Goal: Task Accomplishment & Management: Manage account settings

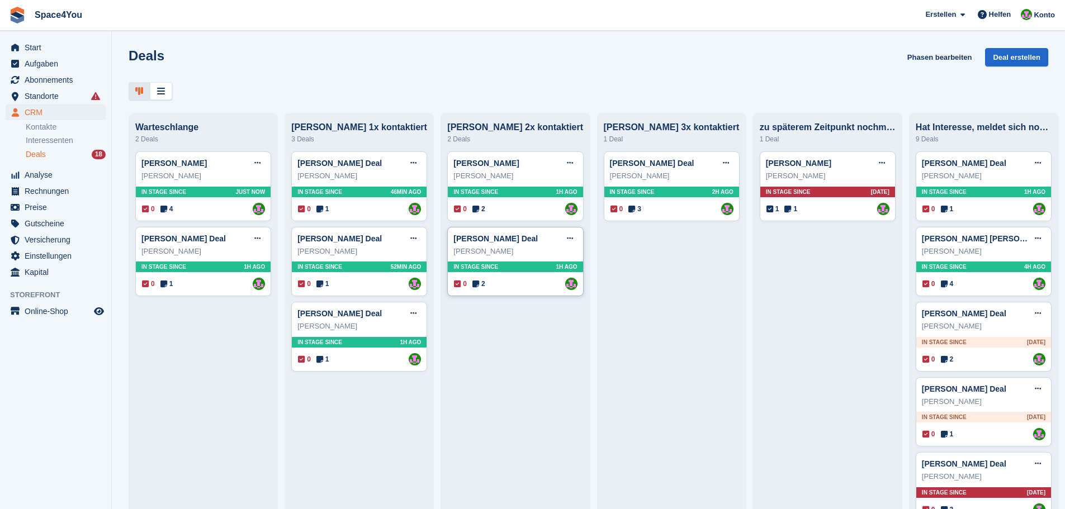
click at [532, 257] on div "Manuela Iwers" at bounding box center [515, 251] width 124 height 11
click at [527, 250] on div "Manuela Iwers" at bounding box center [515, 251] width 124 height 11
click at [552, 249] on div "Manuela Iwers" at bounding box center [515, 251] width 124 height 11
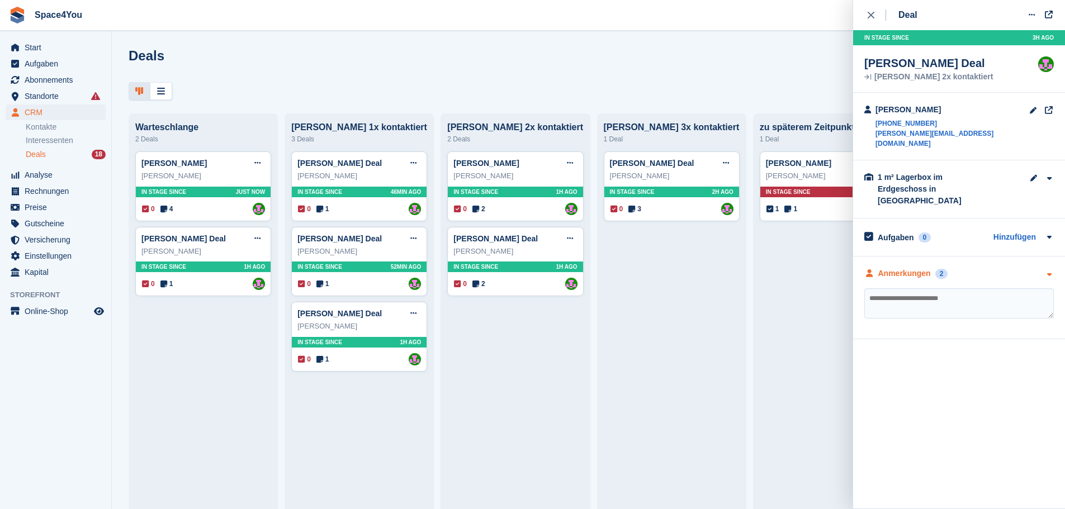
click at [1051, 271] on icon "button" at bounding box center [1049, 274] width 10 height 7
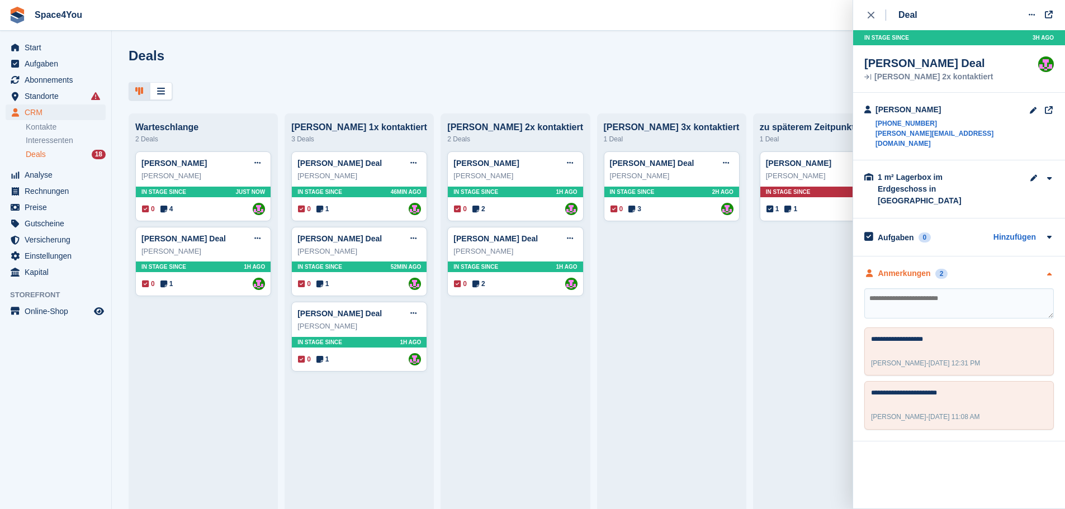
click at [1051, 271] on icon "button" at bounding box center [1049, 274] width 10 height 7
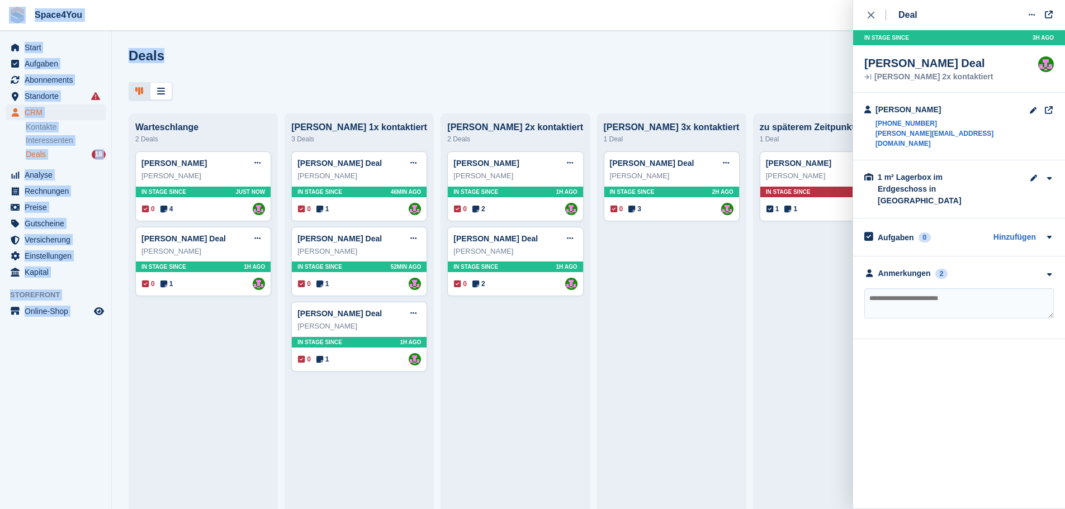
drag, startPoint x: 187, startPoint y: 60, endPoint x: 2, endPoint y: 13, distance: 191.5
click at [2, 13] on div "Space4You [GEOGRAPHIC_DATA] Abonnement Rechnung Kontakt Deal [GEOGRAPHIC_DATA] …" at bounding box center [532, 254] width 1065 height 509
click at [275, 58] on div "Deals Phasen bearbeiten Deal erstellen" at bounding box center [589, 64] width 920 height 32
drag, startPoint x: 183, startPoint y: 56, endPoint x: 12, endPoint y: 18, distance: 175.8
click at [15, 24] on div "Space4You [GEOGRAPHIC_DATA] Abonnement Rechnung Kontakt Deal [GEOGRAPHIC_DATA] …" at bounding box center [532, 254] width 1065 height 509
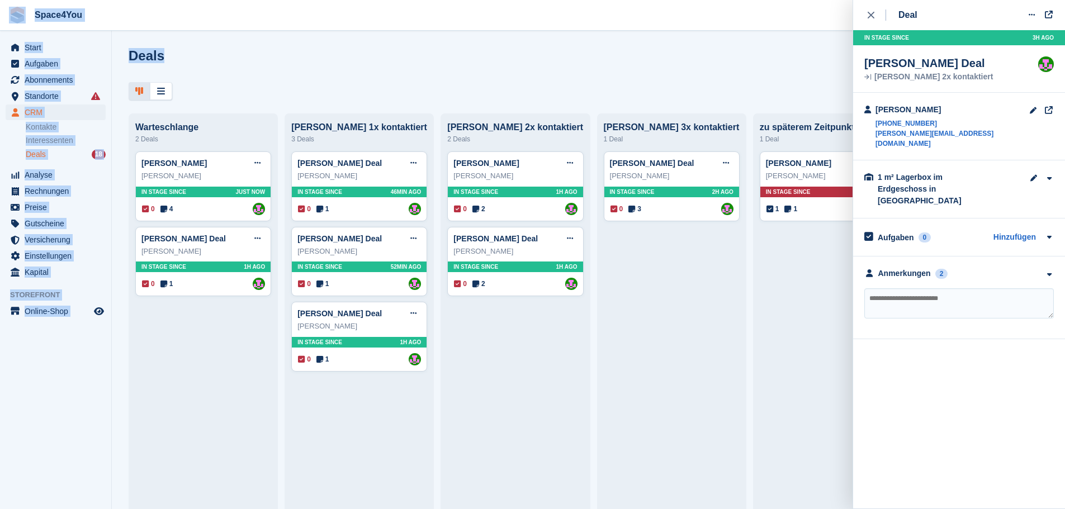
click at [11, 17] on img at bounding box center [17, 15] width 17 height 17
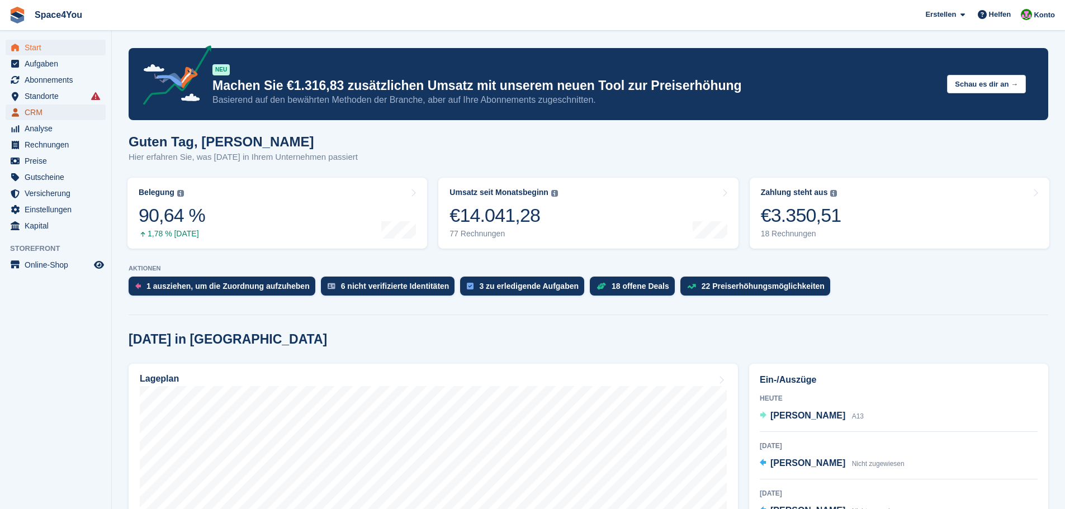
click at [58, 115] on span "CRM" at bounding box center [58, 113] width 67 height 16
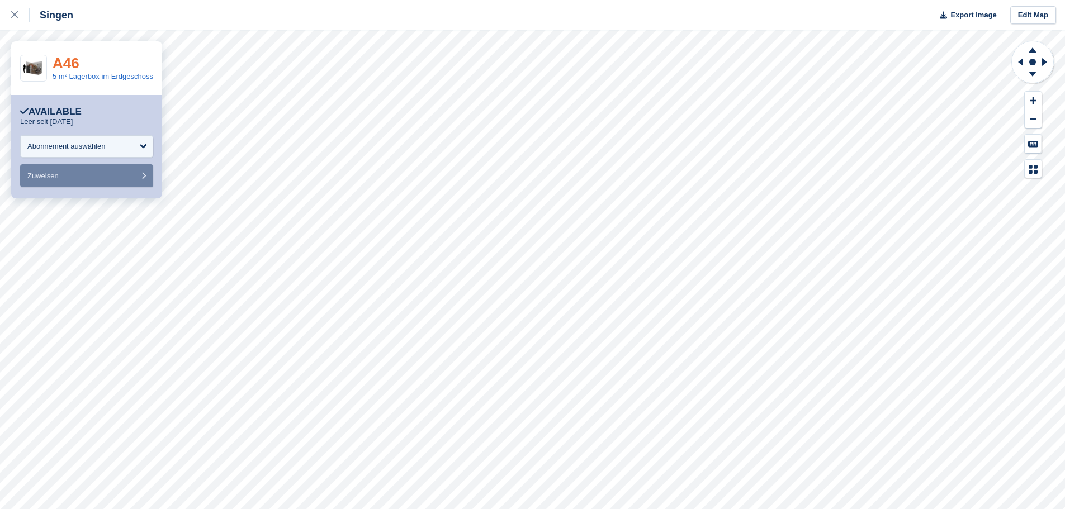
click at [63, 64] on link "A46" at bounding box center [66, 63] width 27 height 17
click at [69, 63] on link "A36" at bounding box center [66, 63] width 27 height 17
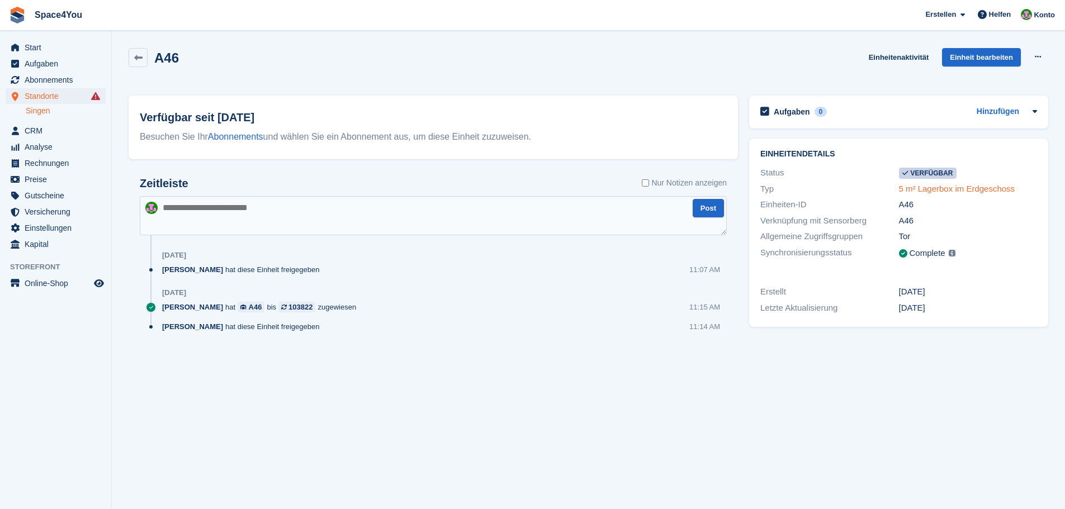
click at [964, 192] on link "5 m² Lagerbox im Erdgeschoss" at bounding box center [957, 189] width 116 height 10
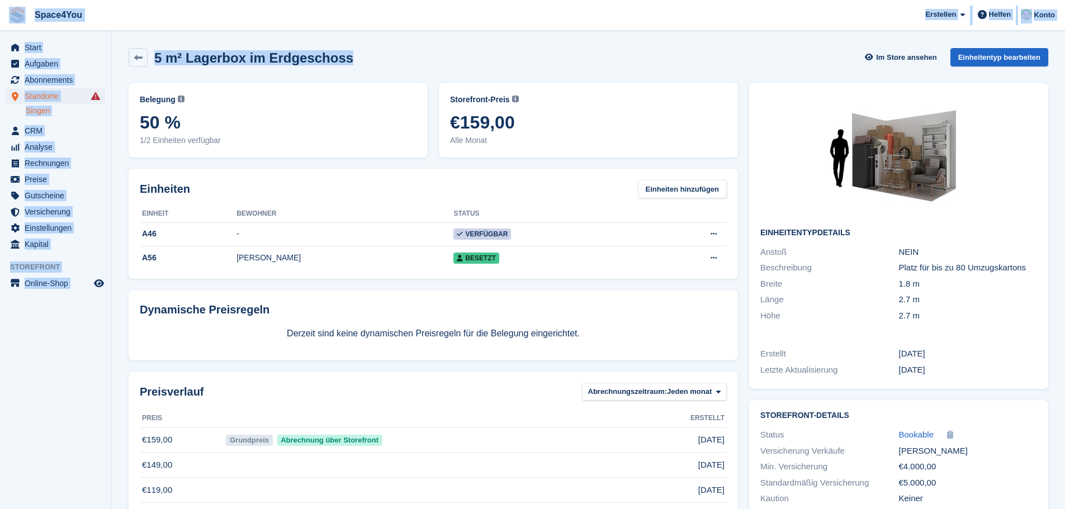
drag, startPoint x: 351, startPoint y: 59, endPoint x: 17, endPoint y: 20, distance: 336.1
click at [17, 20] on div "Space4You [GEOGRAPHIC_DATA] Abonnement Rechnung Kontakt Deal [GEOGRAPHIC_DATA] …" at bounding box center [532, 290] width 1065 height 580
click at [375, 56] on div "5 m² Lagerbox im Erdgeschoss Im Store ansehen Einheitentyp bearbeiten" at bounding box center [589, 57] width 920 height 19
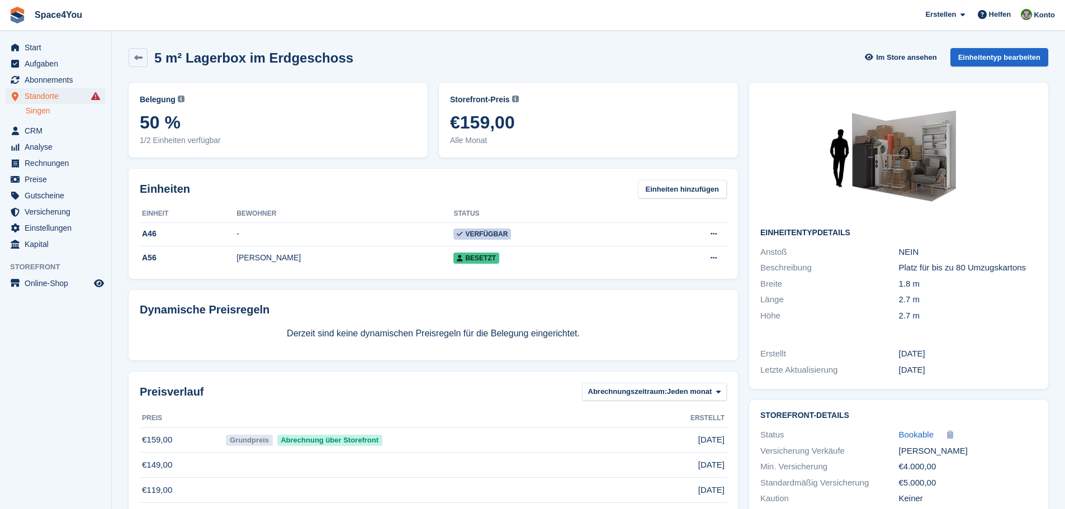
drag, startPoint x: 375, startPoint y: 44, endPoint x: 365, endPoint y: 55, distance: 15.1
click at [365, 55] on div "5 m² Lagerbox im Erdgeschoss Im Store ansehen Einheitentyp bearbeiten" at bounding box center [588, 59] width 931 height 35
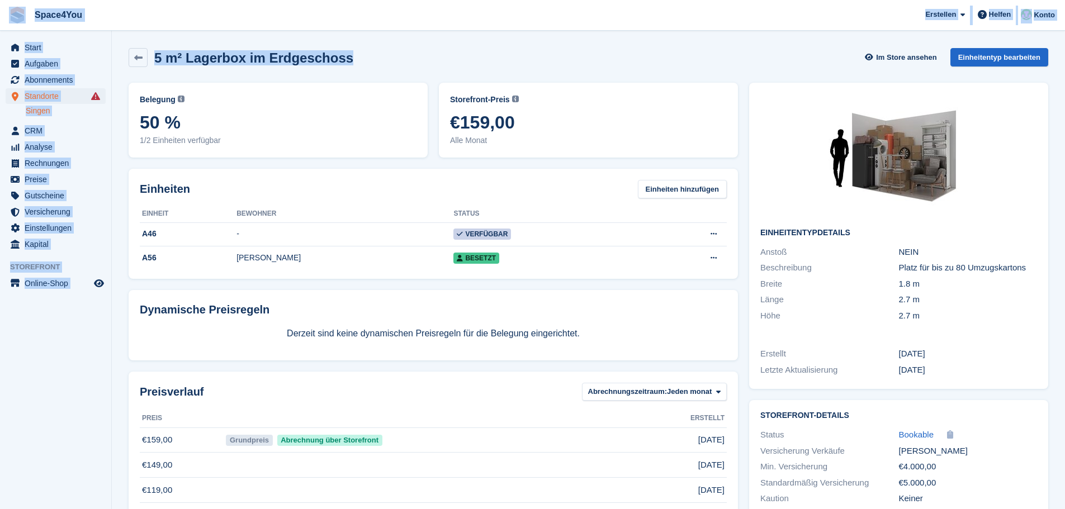
drag, startPoint x: 362, startPoint y: 54, endPoint x: 0, endPoint y: 17, distance: 363.6
click at [0, 17] on div "Space4You Erstellen Abonnement Rechnung Kontakt Deal Rabatt Seite Helfen Chat-S…" at bounding box center [532, 290] width 1065 height 580
click at [424, 65] on div "5 m² Lagerbox im Erdgeschoss Im Store ansehen Einheitentyp bearbeiten" at bounding box center [589, 57] width 920 height 19
drag, startPoint x: 393, startPoint y: 60, endPoint x: 13, endPoint y: 25, distance: 381.8
click at [13, 25] on div "Space4You Erstellen Abonnement Rechnung Kontakt Deal Rabatt Seite Helfen Chat-S…" at bounding box center [532, 290] width 1065 height 580
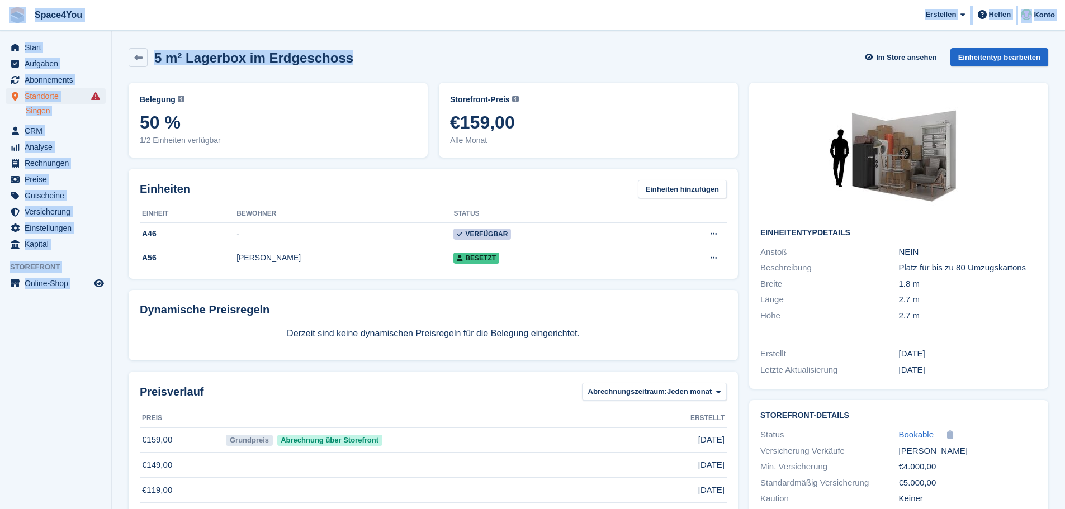
click at [219, 32] on section "5 m² Lagerbox im Erdgeschoss Im Store ansehen Einheitentyp bearbeiten Belegung …" at bounding box center [588, 290] width 953 height 580
drag, startPoint x: 348, startPoint y: 53, endPoint x: 1, endPoint y: 25, distance: 348.4
click at [1, 25] on div "Space4You Erstellen Abonnement Rechnung Kontakt Deal Rabatt Seite Helfen Chat-S…" at bounding box center [532, 290] width 1065 height 580
click at [470, 48] on div "5 m² Lagerbox im Erdgeschoss Im Store ansehen Einheitentyp bearbeiten" at bounding box center [589, 57] width 920 height 19
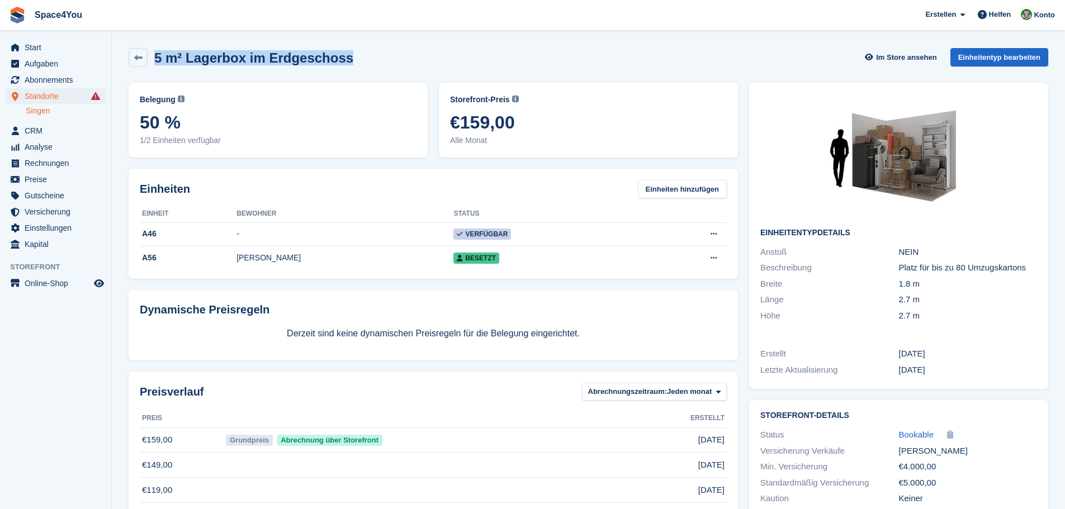
drag, startPoint x: 356, startPoint y: 67, endPoint x: 0, endPoint y: -1, distance: 362.6
click at [0, 0] on html "Space4You Erstellen Abonnement Rechnung Kontakt Deal Rabatt Seite Helfen Chat-S…" at bounding box center [532, 254] width 1065 height 509
click at [512, 55] on div "5 m² Lagerbox im Erdgeschoss Im Store ansehen Einheitentyp bearbeiten" at bounding box center [589, 57] width 920 height 19
drag, startPoint x: 898, startPoint y: 282, endPoint x: 939, endPoint y: 314, distance: 51.4
click at [939, 314] on div "Einheitentypdetails Anstoß NEIN Beschreibung Platz für bis zu 80 Umzugskartons …" at bounding box center [898, 209] width 299 height 252
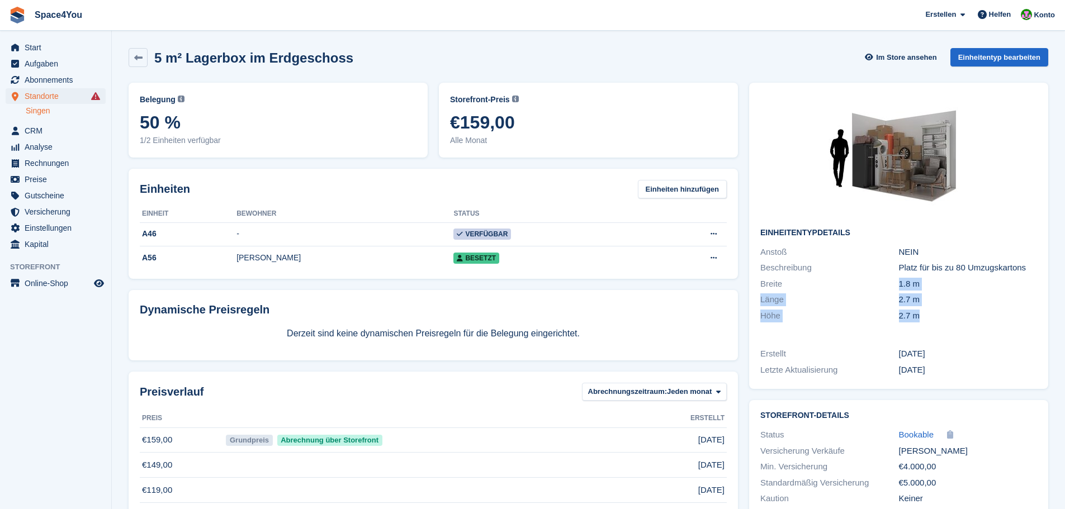
click at [939, 314] on div "2.7 m" at bounding box center [968, 316] width 138 height 13
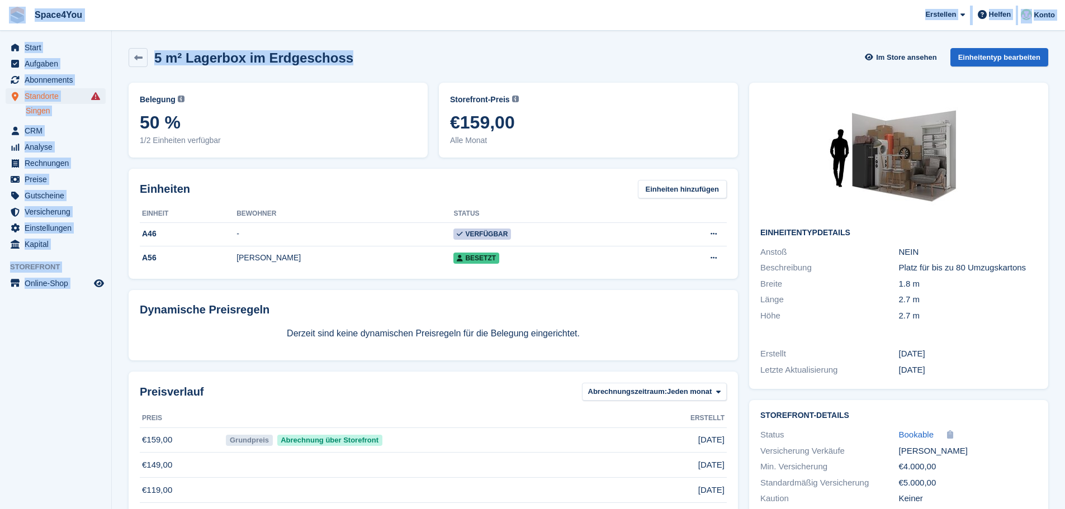
drag, startPoint x: 369, startPoint y: 59, endPoint x: 1, endPoint y: 24, distance: 369.6
click at [1, 24] on div "Space4You Erstellen Abonnement Rechnung Kontakt Deal Rabatt Seite Helfen Chat-S…" at bounding box center [532, 290] width 1065 height 580
click at [436, 70] on div "5 m² Lagerbox im Erdgeschoss Im Store ansehen Einheitentyp bearbeiten" at bounding box center [588, 59] width 931 height 35
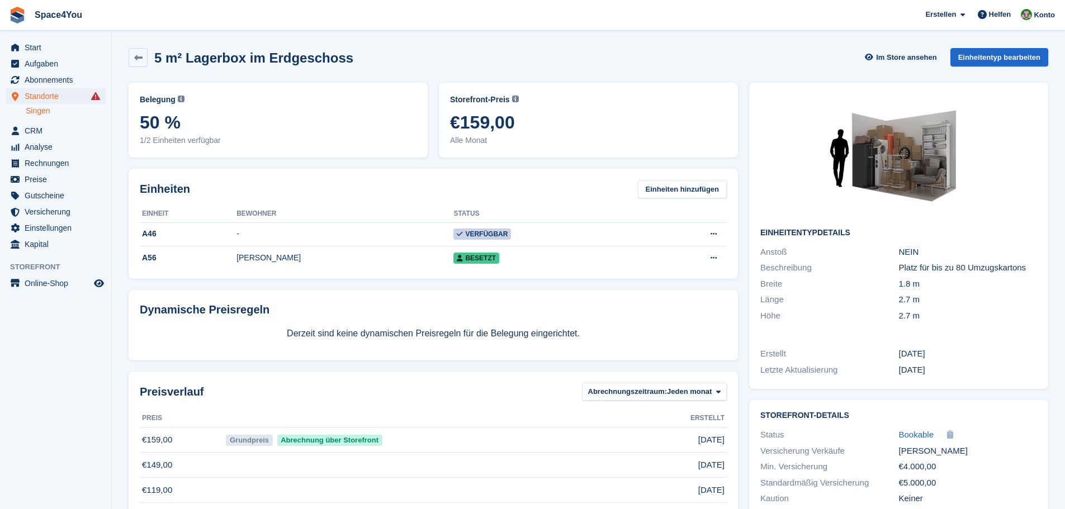
click at [313, 54] on h2 "5 m² Lagerbox im Erdgeschoss" at bounding box center [253, 57] width 199 height 15
click at [359, 62] on div "5 m² Lagerbox im Erdgeschoss Im Store ansehen Einheitentyp bearbeiten" at bounding box center [589, 57] width 920 height 19
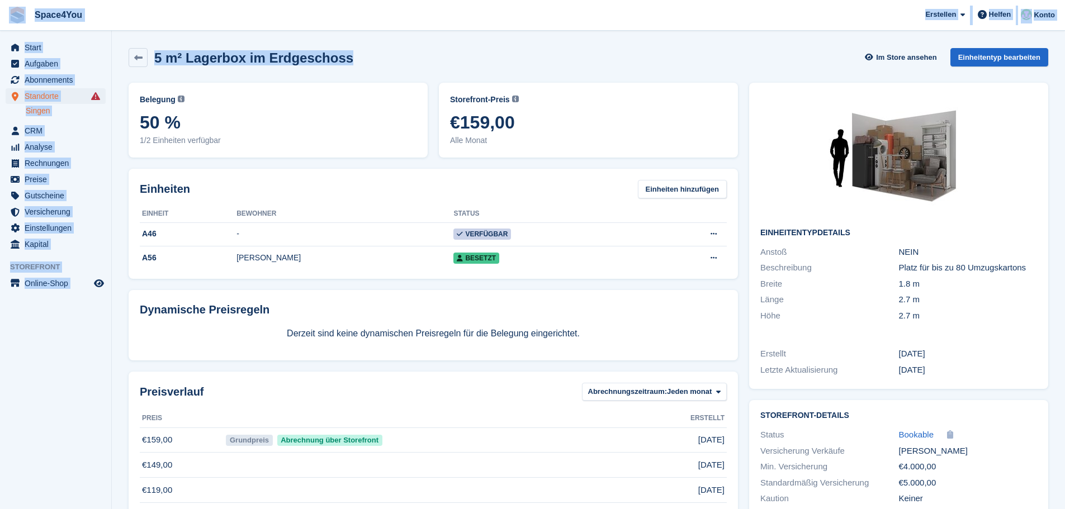
drag, startPoint x: 359, startPoint y: 62, endPoint x: 3, endPoint y: 20, distance: 358.6
click at [3, 20] on div "Space4You Erstellen Abonnement Rechnung Kontakt Deal Rabatt Seite Helfen Chat-S…" at bounding box center [532, 290] width 1065 height 580
click at [334, 39] on section "5 m² Lagerbox im Erdgeschoss Im Store ansehen Einheitentyp bearbeiten Belegung …" at bounding box center [588, 290] width 953 height 580
drag, startPoint x: 343, startPoint y: 54, endPoint x: 0, endPoint y: 8, distance: 345.8
click at [0, 8] on div "Space4You Erstellen Abonnement Rechnung Kontakt Deal Rabatt Seite Helfen Chat-S…" at bounding box center [532, 290] width 1065 height 580
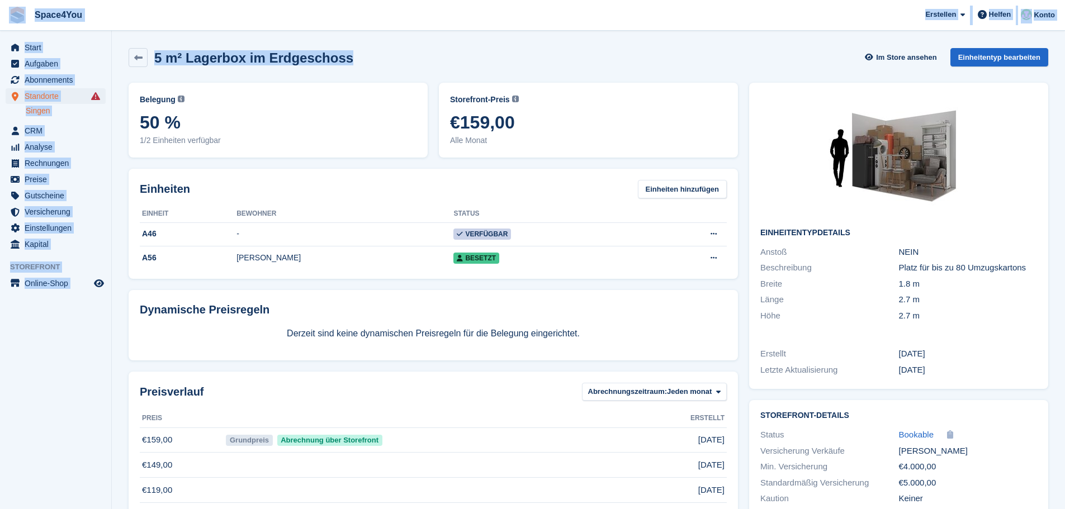
click at [398, 70] on div "5 m² Lagerbox im Erdgeschoss Im Store ansehen Einheitentyp bearbeiten" at bounding box center [588, 59] width 931 height 35
click at [376, 64] on div "5 m² Lagerbox im Erdgeschoss Im Store ansehen Einheitentyp bearbeiten" at bounding box center [589, 57] width 920 height 19
click at [366, 57] on div "5 m² Lagerbox im Erdgeschoss Im Store ansehen Einheitentyp bearbeiten" at bounding box center [589, 57] width 920 height 19
drag, startPoint x: 357, startPoint y: 60, endPoint x: 6, endPoint y: 17, distance: 353.7
click at [6, 17] on div "Space4You [GEOGRAPHIC_DATA] Abonnement Rechnung Kontakt Deal [GEOGRAPHIC_DATA] …" at bounding box center [532, 290] width 1065 height 580
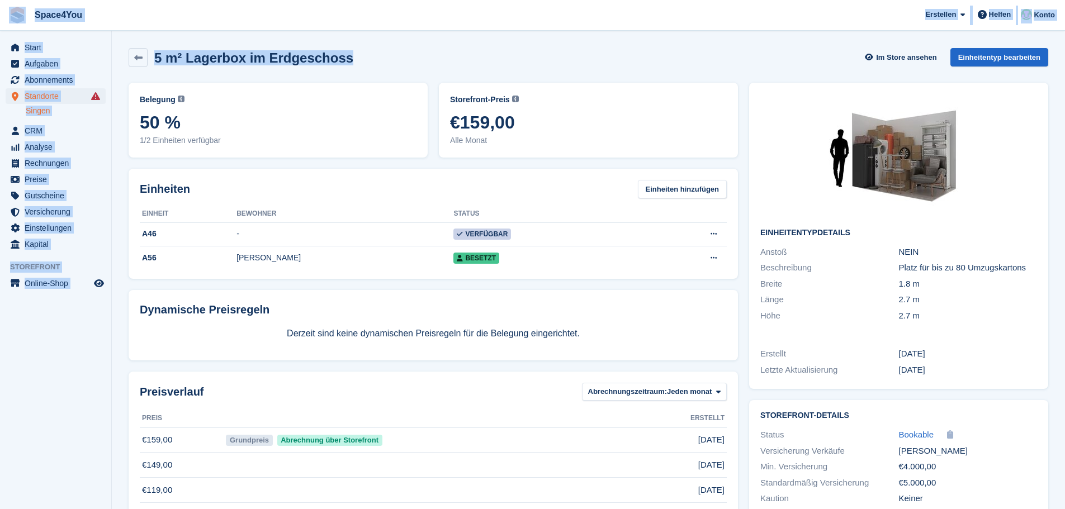
click at [375, 64] on div "5 m² Lagerbox im Erdgeschoss Im Store ansehen Einheitentyp bearbeiten" at bounding box center [589, 57] width 920 height 19
drag, startPoint x: 332, startPoint y: 50, endPoint x: 16, endPoint y: 15, distance: 317.9
click at [16, 15] on div "Space4You [GEOGRAPHIC_DATA] Abonnement Rechnung Kontakt Deal [GEOGRAPHIC_DATA] …" at bounding box center [532, 290] width 1065 height 580
click at [209, 17] on span "Space4You [GEOGRAPHIC_DATA] Abonnement Rechnung Kontakt Deal [GEOGRAPHIC_DATA] …" at bounding box center [532, 15] width 1065 height 30
drag, startPoint x: 344, startPoint y: 64, endPoint x: 3, endPoint y: 11, distance: 344.6
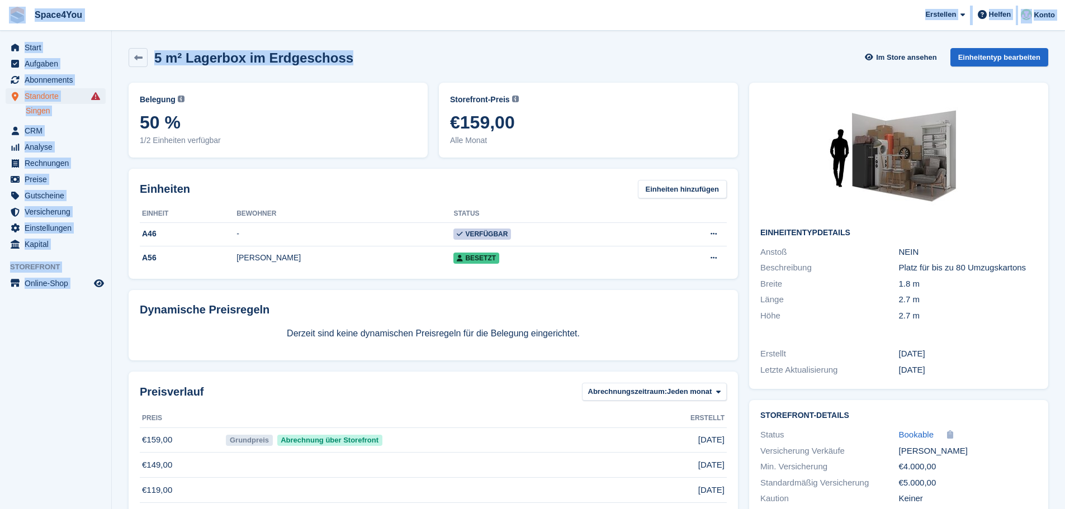
click at [3, 11] on div "Space4You [GEOGRAPHIC_DATA] Abonnement Rechnung Kontakt Deal [GEOGRAPHIC_DATA] …" at bounding box center [532, 290] width 1065 height 580
click at [191, 16] on span "Space4You [GEOGRAPHIC_DATA] Abonnement Rechnung Kontakt Deal [GEOGRAPHIC_DATA] …" at bounding box center [532, 15] width 1065 height 30
drag, startPoint x: 347, startPoint y: 58, endPoint x: 16, endPoint y: 15, distance: 334.3
click at [16, 15] on div "Space4You [GEOGRAPHIC_DATA] Abonnement Rechnung Kontakt Deal [GEOGRAPHIC_DATA] …" at bounding box center [532, 290] width 1065 height 580
click at [148, 34] on section "5 m² Lagerbox im Erdgeschoss Im Store ansehen Einheitentyp bearbeiten Belegung …" at bounding box center [588, 290] width 953 height 580
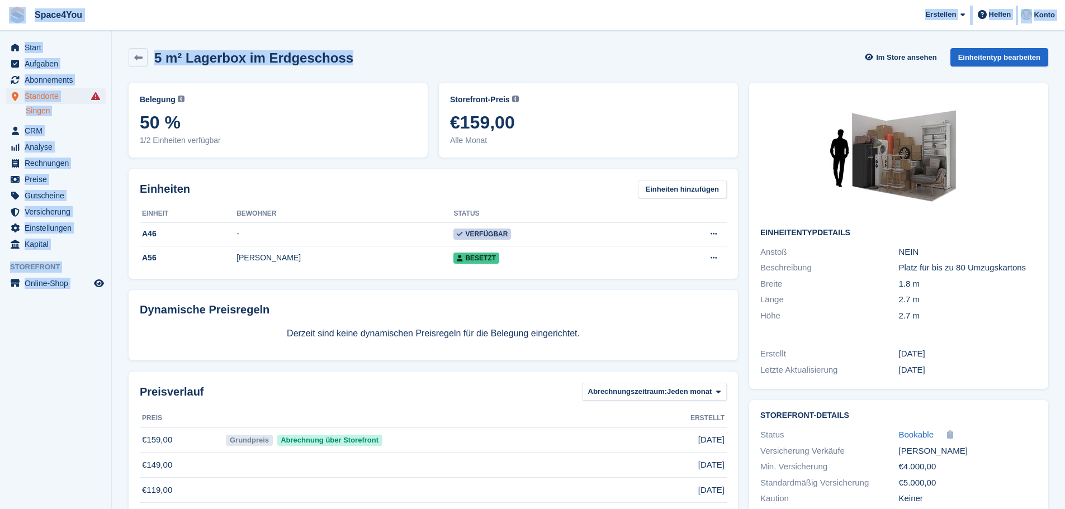
drag, startPoint x: 359, startPoint y: 65, endPoint x: 11, endPoint y: 13, distance: 352.2
click at [11, 13] on div "Space4You [GEOGRAPHIC_DATA] Abonnement Rechnung Kontakt Deal [GEOGRAPHIC_DATA] …" at bounding box center [532, 290] width 1065 height 580
click at [202, 27] on span "Space4You [GEOGRAPHIC_DATA] Abonnement Rechnung Kontakt Deal [GEOGRAPHIC_DATA] …" at bounding box center [532, 15] width 1065 height 30
drag, startPoint x: 347, startPoint y: 59, endPoint x: 0, endPoint y: 25, distance: 348.3
click at [0, 25] on div "Space4You [GEOGRAPHIC_DATA] Abonnement Rechnung Kontakt Deal [GEOGRAPHIC_DATA] …" at bounding box center [532, 290] width 1065 height 580
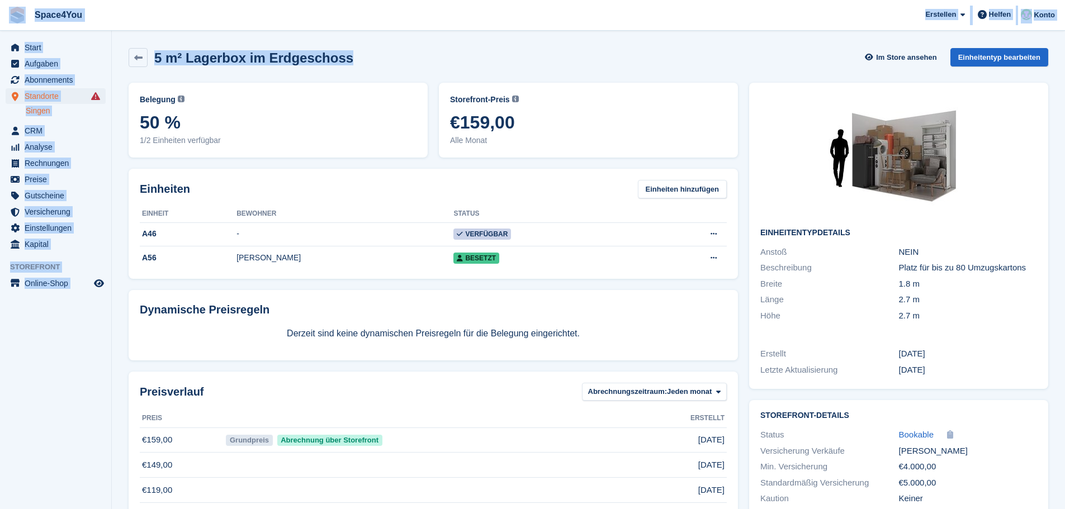
click at [400, 55] on div "5 m² Lagerbox im Erdgeschoss Im Store ansehen Einheitentyp bearbeiten" at bounding box center [589, 57] width 920 height 19
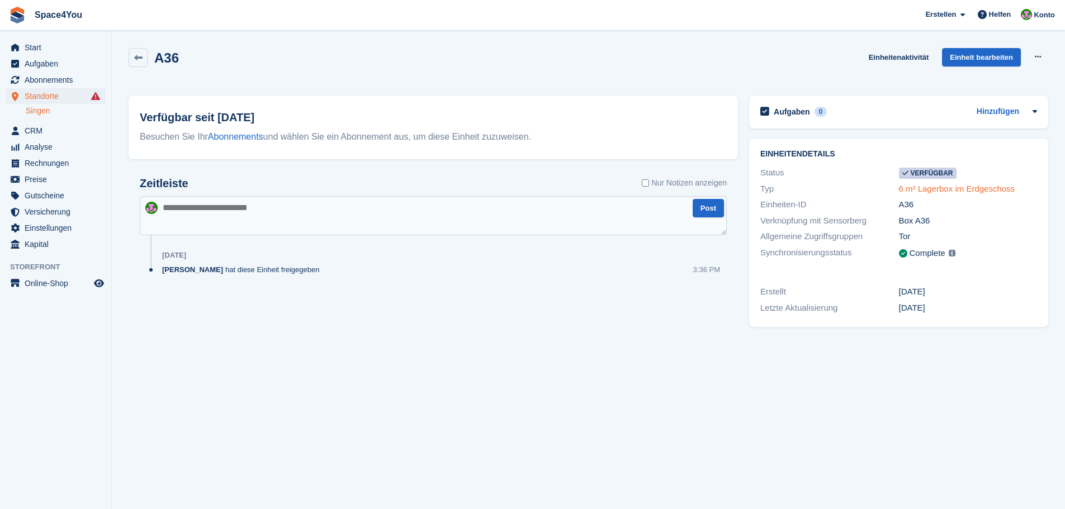
click at [952, 192] on link "6 m² Lagerbox im Erdgeschoss" at bounding box center [957, 189] width 116 height 10
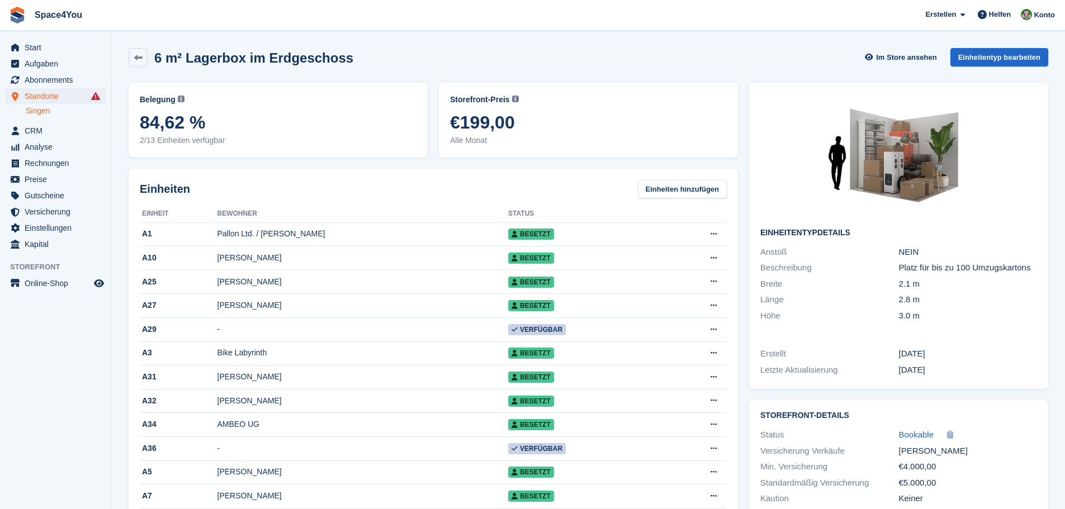
click at [211, 20] on span "Space4You [GEOGRAPHIC_DATA] Abonnement Rechnung Kontakt Deal [GEOGRAPHIC_DATA] …" at bounding box center [532, 15] width 1065 height 30
click at [329, 63] on h2 "6 m² Lagerbox im Erdgeschoss" at bounding box center [253, 57] width 199 height 15
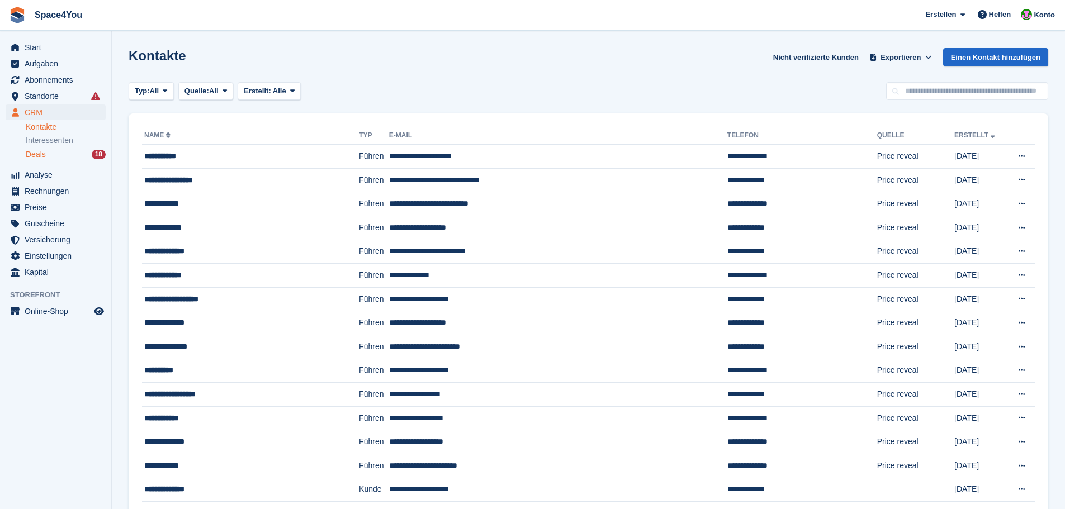
click at [72, 154] on div "Deals 18" at bounding box center [66, 154] width 80 height 11
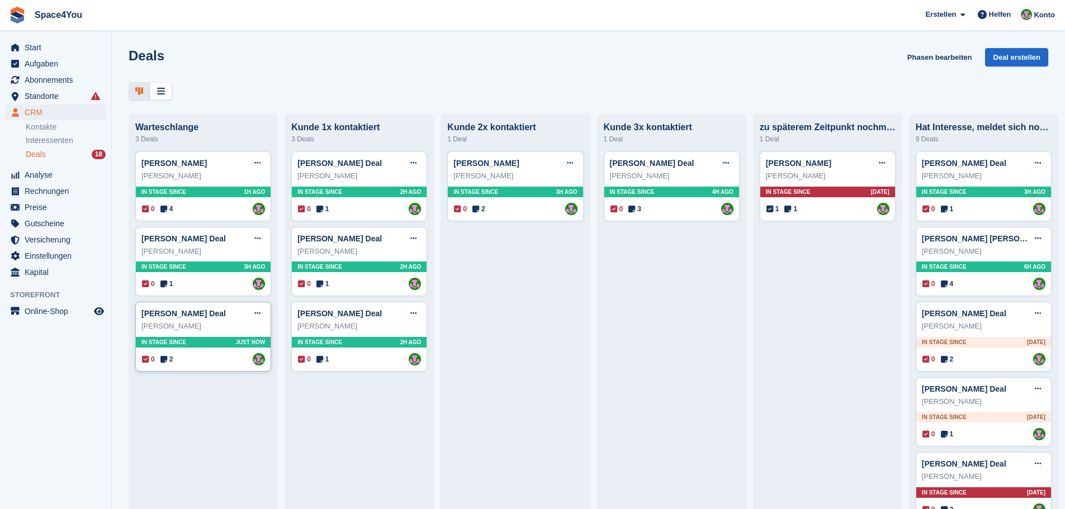
click at [212, 331] on div "[PERSON_NAME]" at bounding box center [203, 326] width 124 height 11
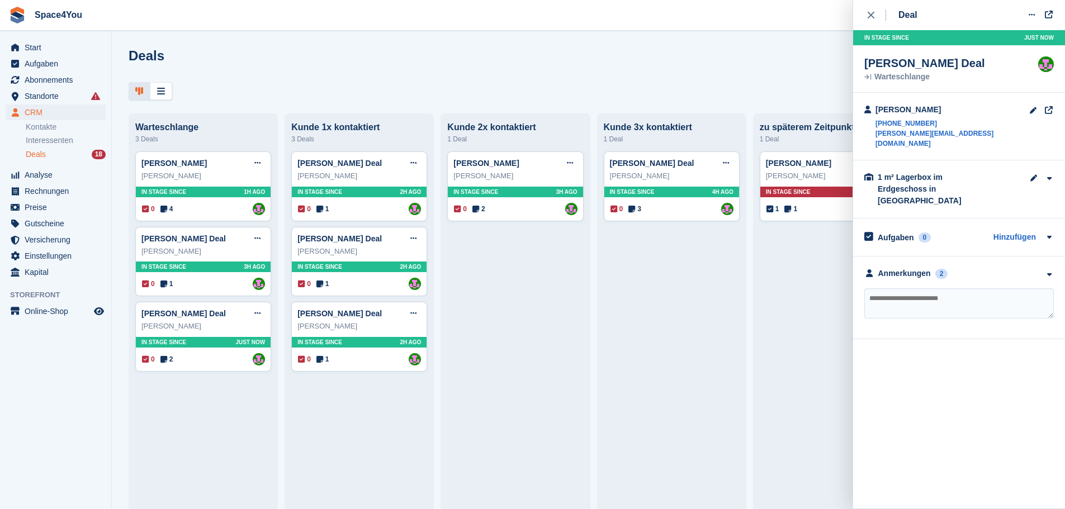
click at [914, 288] on textarea at bounding box center [959, 303] width 190 height 30
type textarea "**********"
click at [1047, 271] on icon "button" at bounding box center [1049, 274] width 10 height 7
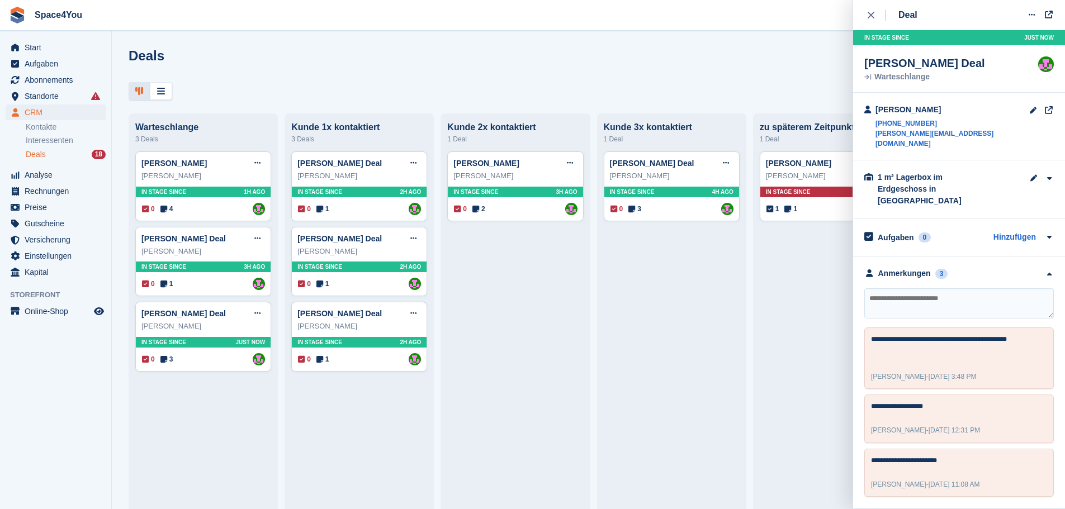
click at [288, 75] on div "Deals Phasen bearbeiten Deal erstellen" at bounding box center [589, 64] width 920 height 32
click at [220, 43] on div "Deals Phasen bearbeiten Deal erstellen [GEOGRAPHIC_DATA] 3 Deals [PERSON_NAME] …" at bounding box center [588, 254] width 953 height 509
click at [519, 42] on div "Deals Phasen bearbeiten Deal erstellen [GEOGRAPHIC_DATA] 3 Deals [PERSON_NAME] …" at bounding box center [588, 254] width 953 height 509
click at [864, 15] on div "Deal Deal bearbeiten Als gewonnen markieren Als verloren markieren Deal löschen…" at bounding box center [959, 254] width 212 height 508
click at [866, 16] on button "close" at bounding box center [876, 15] width 25 height 30
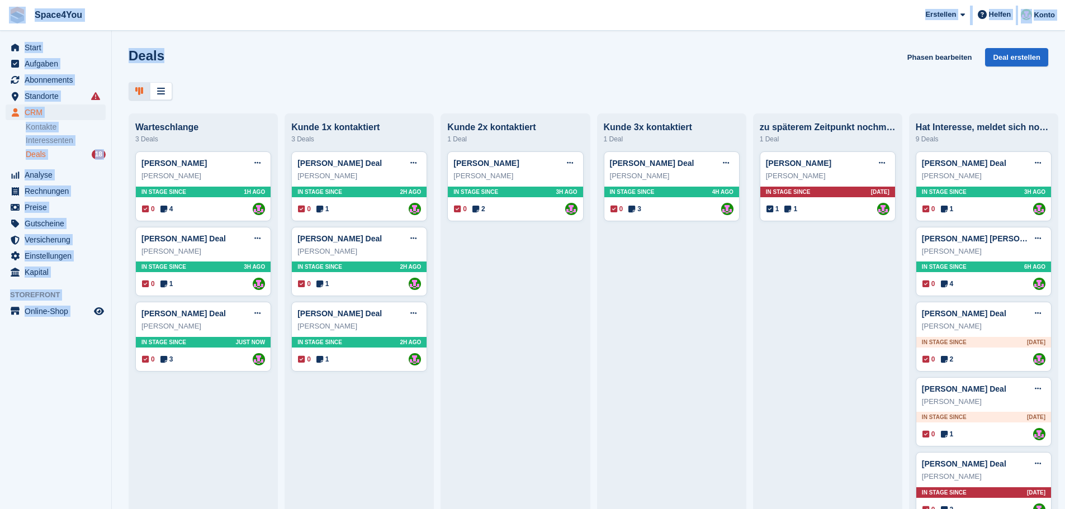
drag, startPoint x: 193, startPoint y: 53, endPoint x: 13, endPoint y: 12, distance: 184.5
click at [13, 12] on div "Space4You [GEOGRAPHIC_DATA] Abonnement Rechnung Kontakt Deal [GEOGRAPHIC_DATA] …" at bounding box center [532, 254] width 1065 height 509
click at [247, 15] on span "Space4You [GEOGRAPHIC_DATA] Abonnement Rechnung Kontakt Deal [GEOGRAPHIC_DATA] …" at bounding box center [532, 15] width 1065 height 30
